Goal: Information Seeking & Learning: Find specific fact

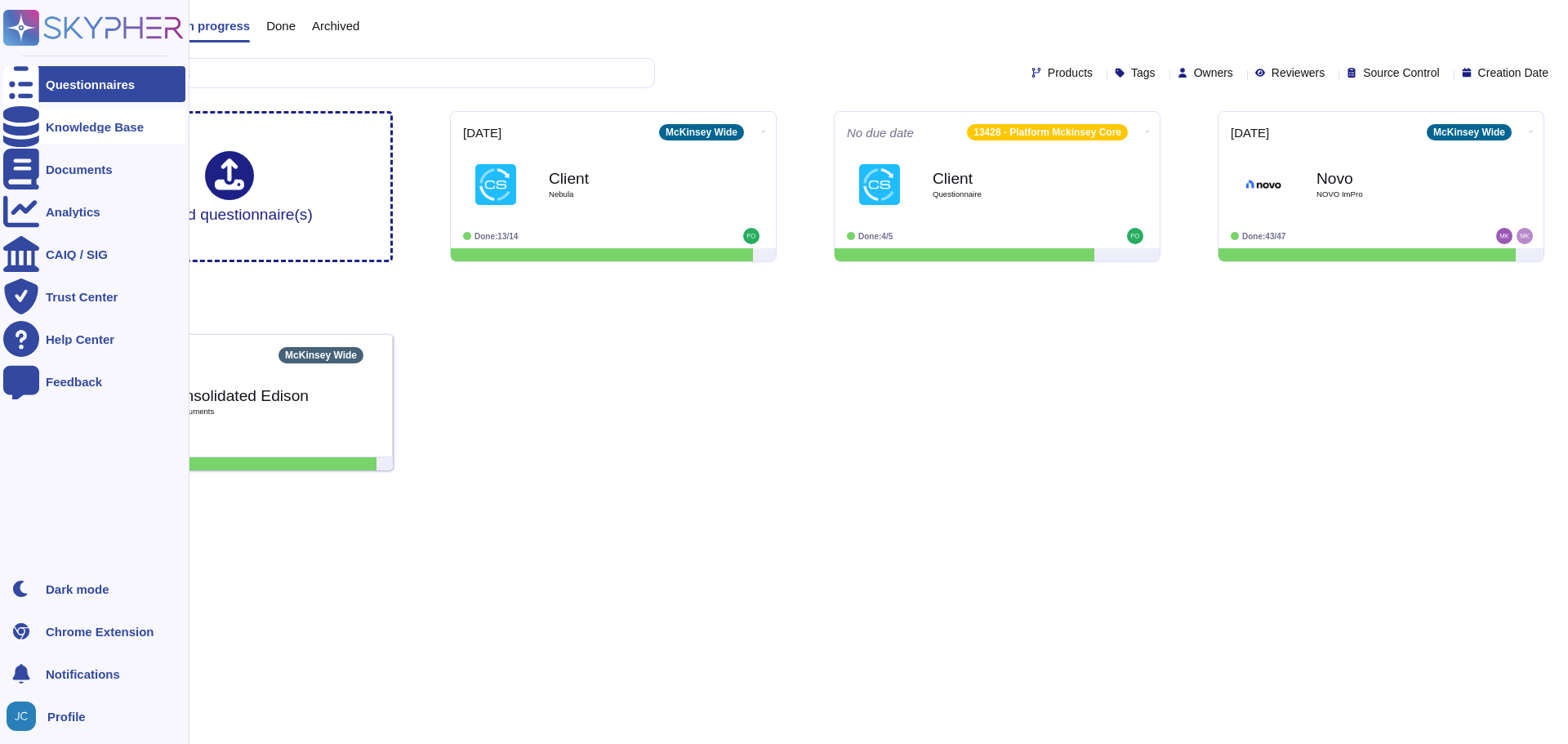
click at [22, 123] on icon at bounding box center [21, 126] width 36 height 41
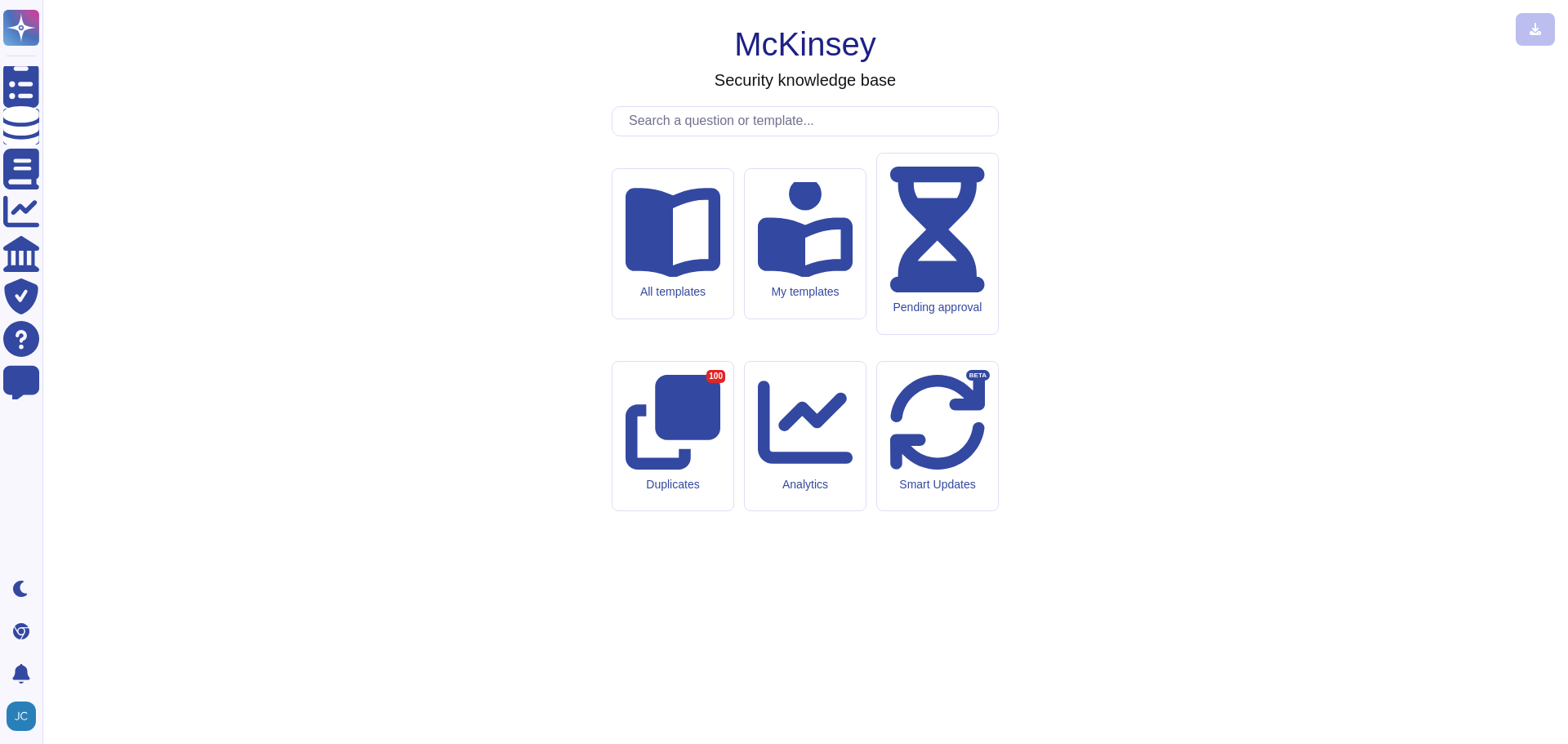
click at [729, 135] on input "text" at bounding box center [809, 121] width 377 height 29
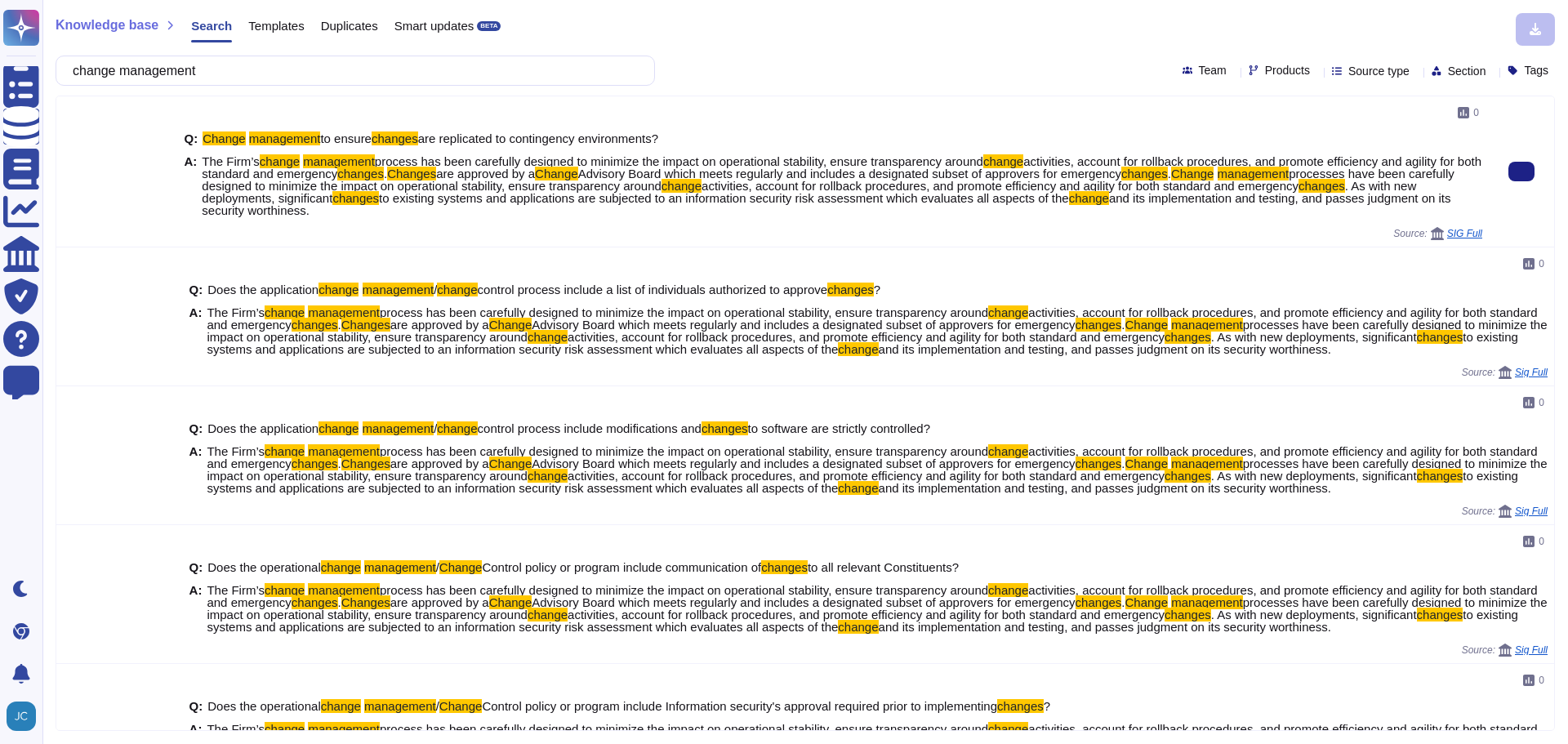
type input "change management"
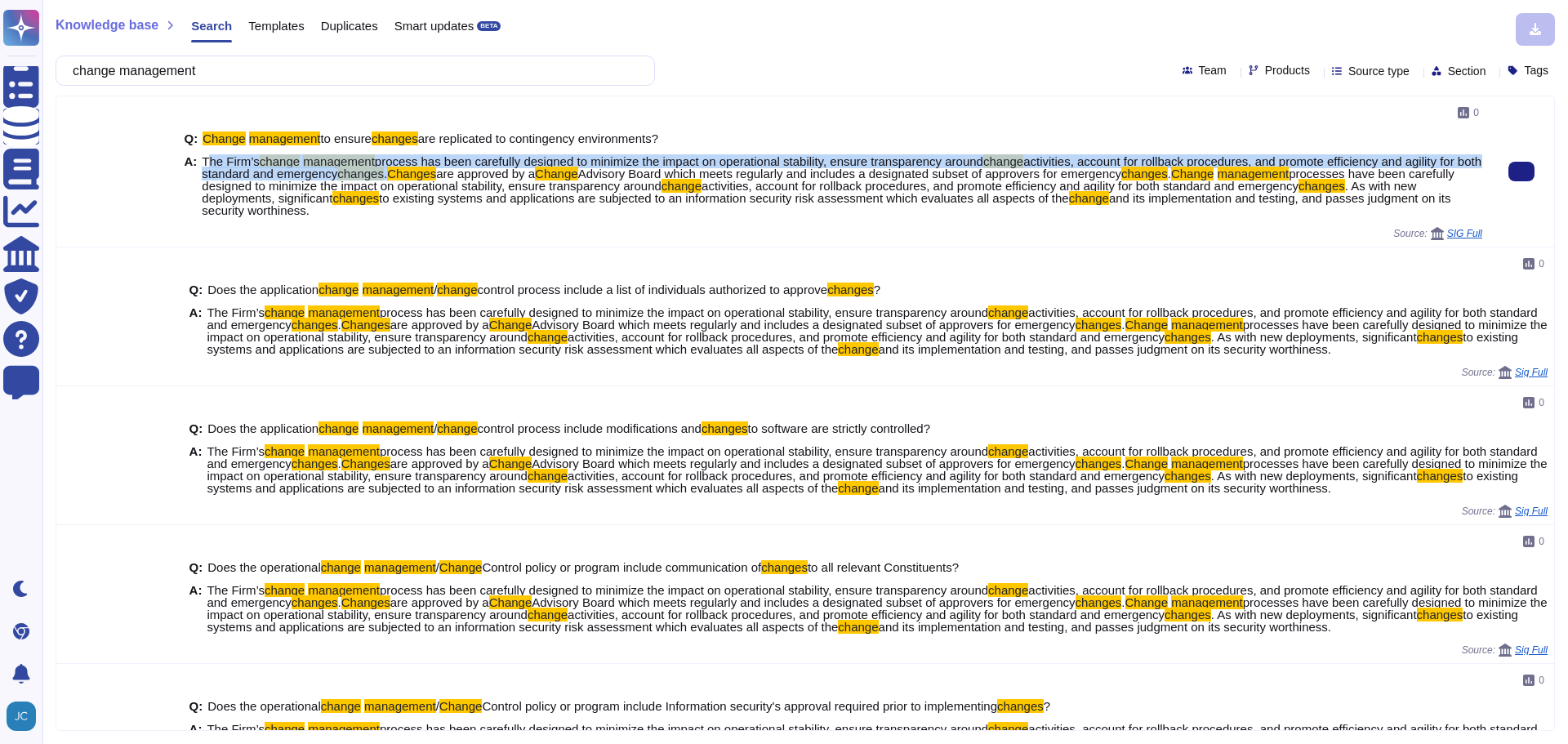
drag, startPoint x: 204, startPoint y: 163, endPoint x: 414, endPoint y: 175, distance: 210.3
click at [414, 175] on span "The Firm’s change management process has been carefully designed to minimize th…" at bounding box center [842, 186] width 1280 height 61
copy span "he Firm’s change management process has been carefully designed to minimize the…"
